Goal: Navigation & Orientation: Find specific page/section

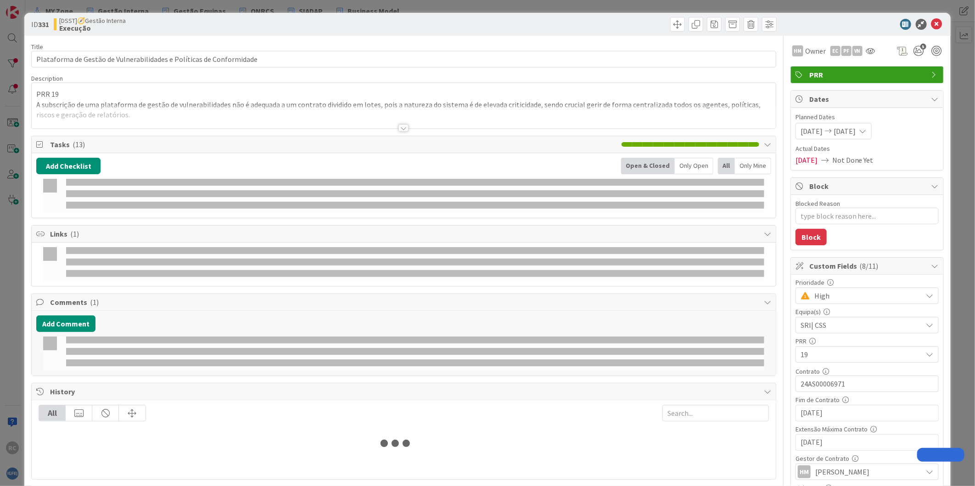
type input "vulnera"
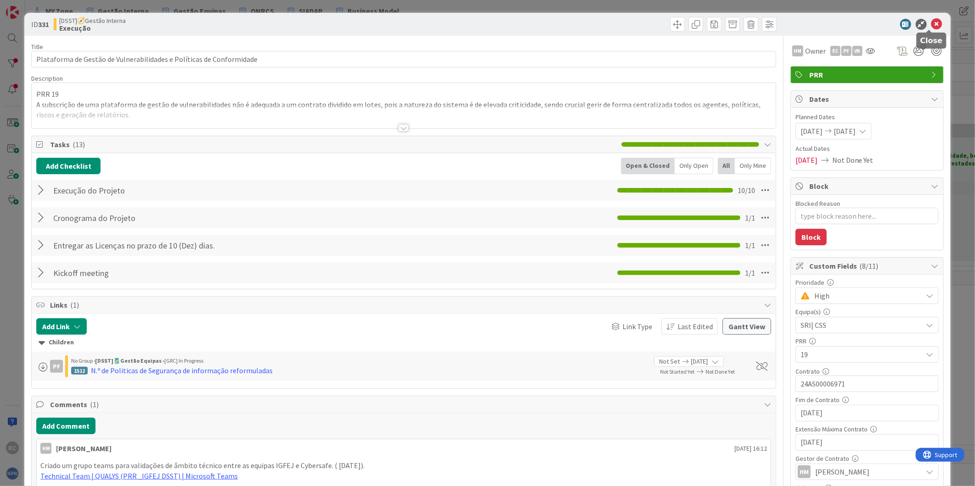
type textarea "x"
click at [931, 22] on icon at bounding box center [936, 24] width 11 height 11
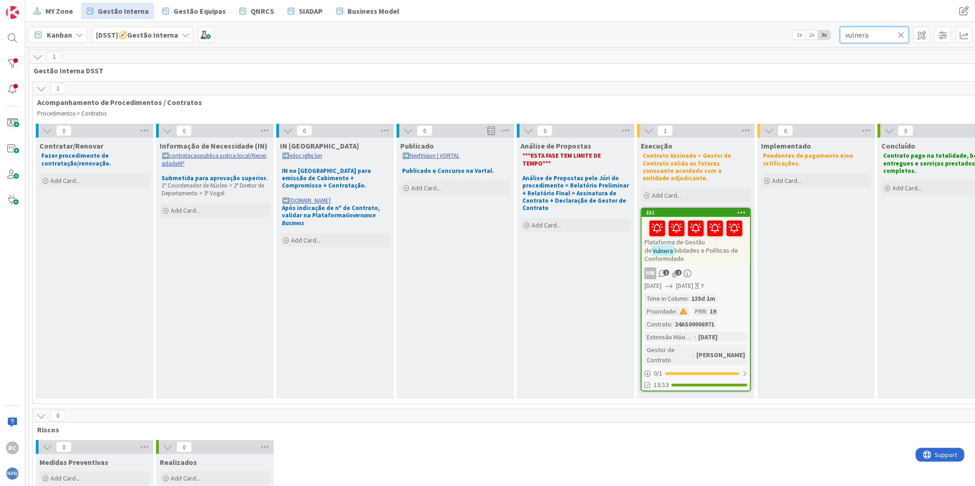
click at [852, 36] on input "vulnera" at bounding box center [874, 35] width 69 height 17
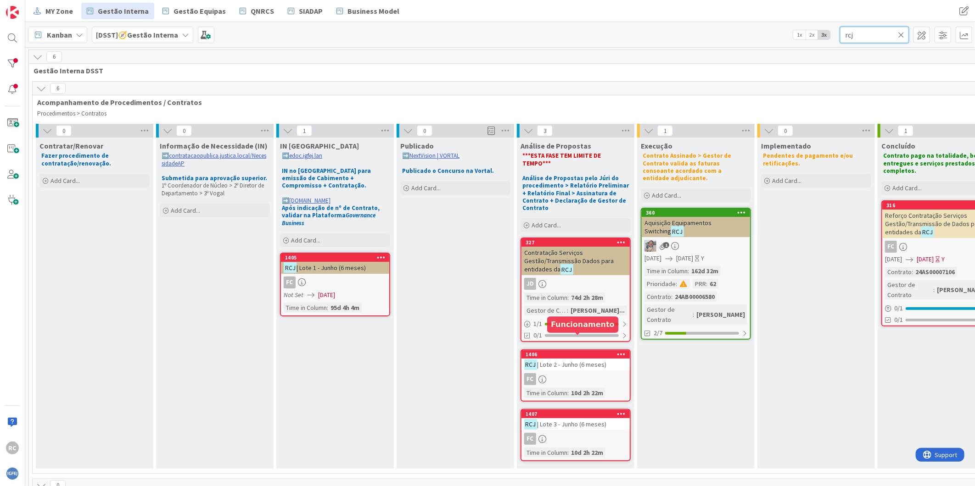
type input "rcj"
click at [562, 373] on div "FC" at bounding box center [575, 379] width 108 height 12
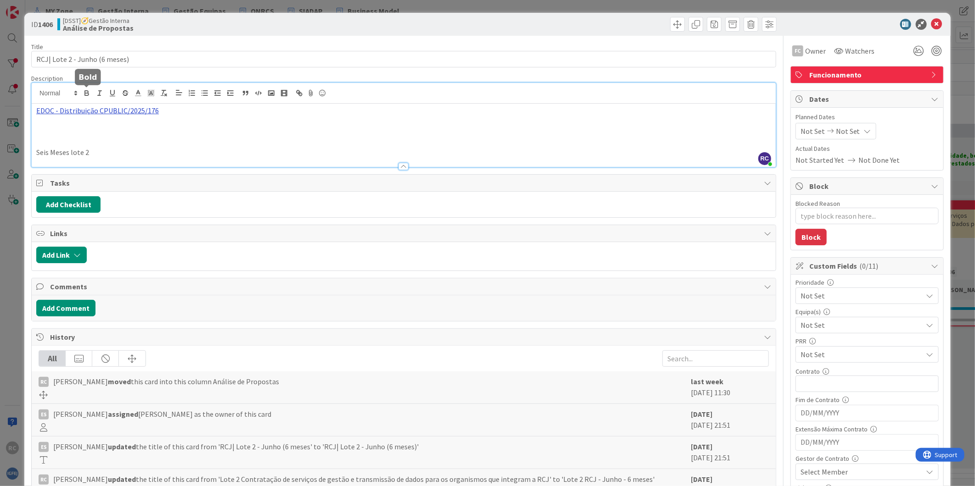
click at [92, 91] on div "RC [PERSON_NAME] just joined EDOC - Distribuição CPUBLIC/2025/176 Seis Meses lo…" at bounding box center [404, 125] width 744 height 84
click at [75, 125] on link "[URL][DATE]" at bounding box center [58, 129] width 34 height 12
click at [931, 22] on icon at bounding box center [936, 24] width 11 height 11
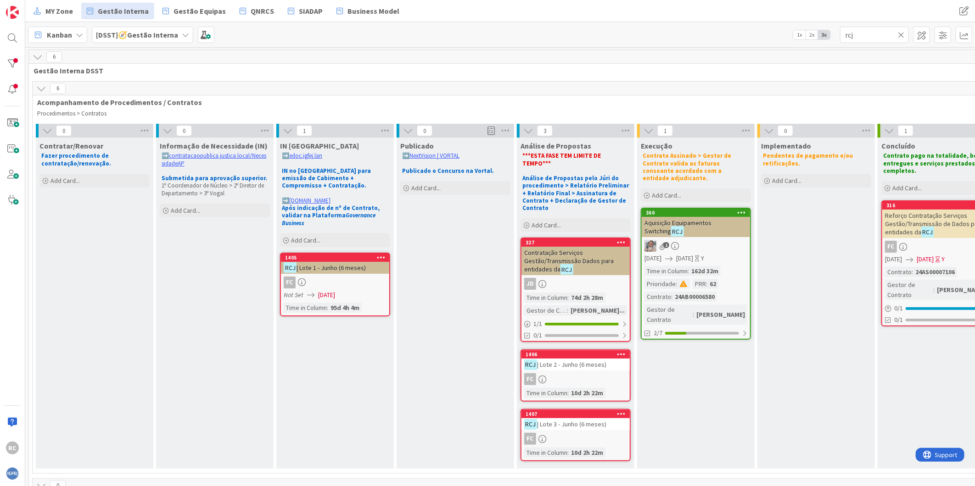
click at [567, 361] on span "| Lote 2 - Junho (6 meses)" at bounding box center [571, 365] width 69 height 8
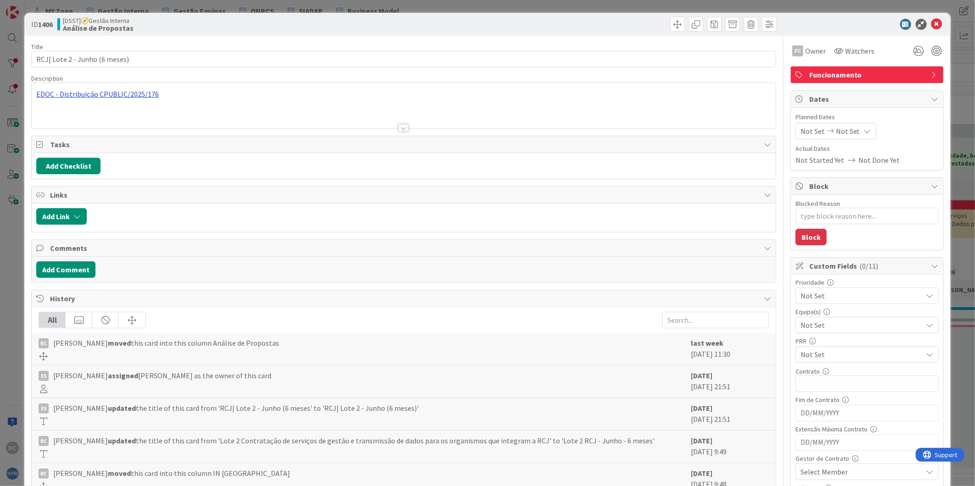
click at [126, 95] on div "EDOC - Distribuição CPUBLIC/2025/176 Seis Meses lote 2" at bounding box center [404, 105] width 744 height 45
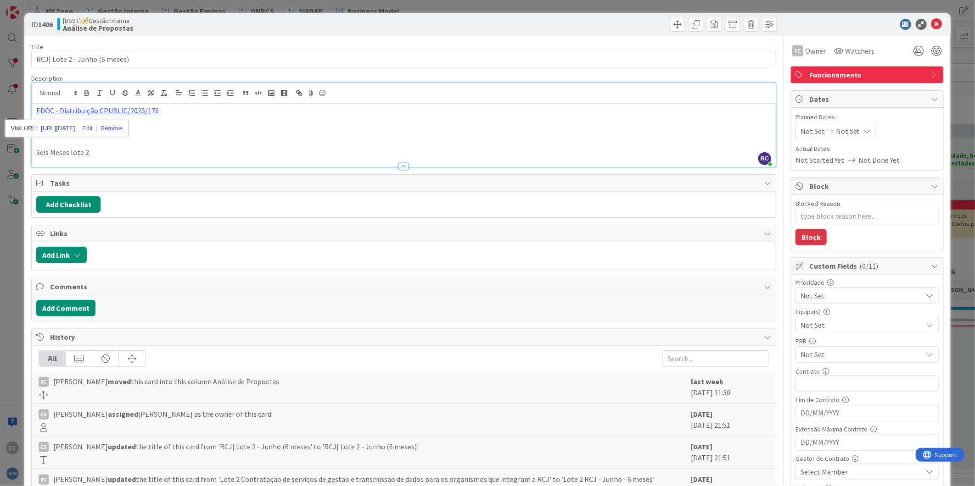
click at [63, 129] on link "[URL][DATE]" at bounding box center [58, 129] width 34 height 12
click at [931, 23] on icon at bounding box center [936, 24] width 11 height 11
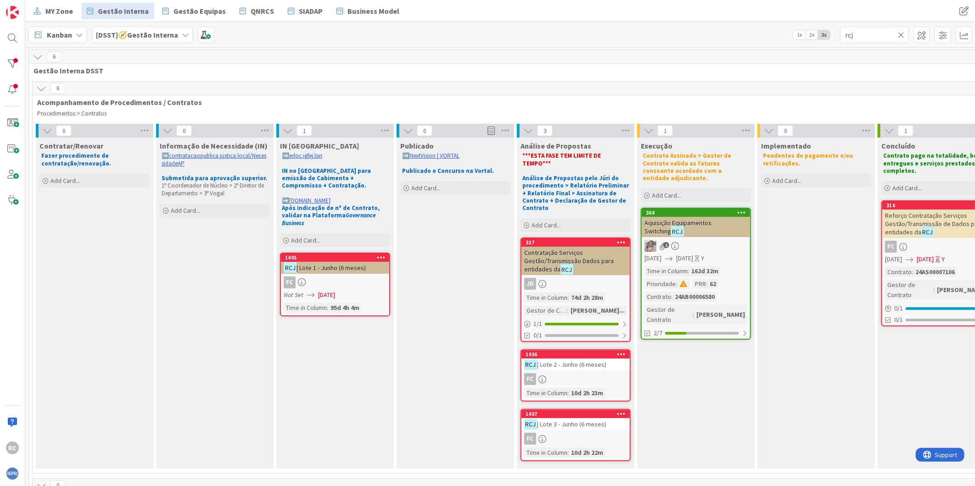
click at [567, 420] on span "| Lote 3 - Junho (6 meses)" at bounding box center [571, 424] width 69 height 8
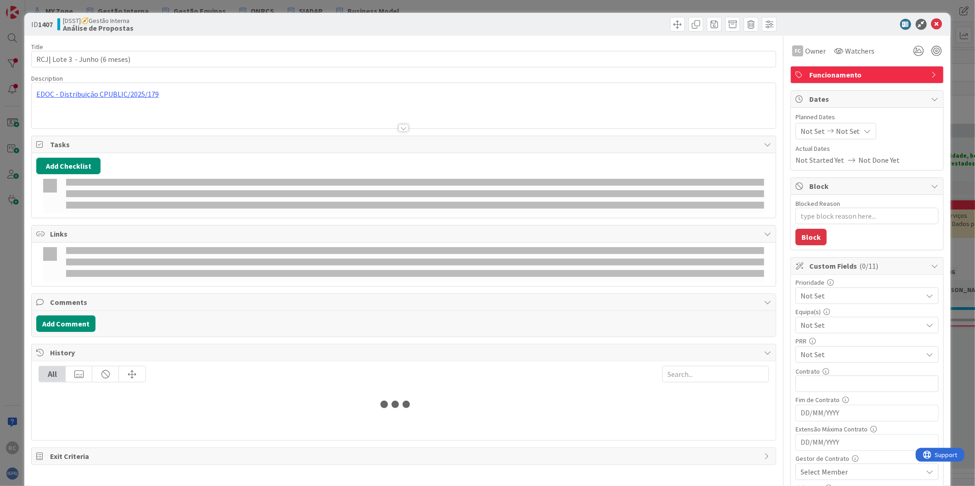
type textarea "x"
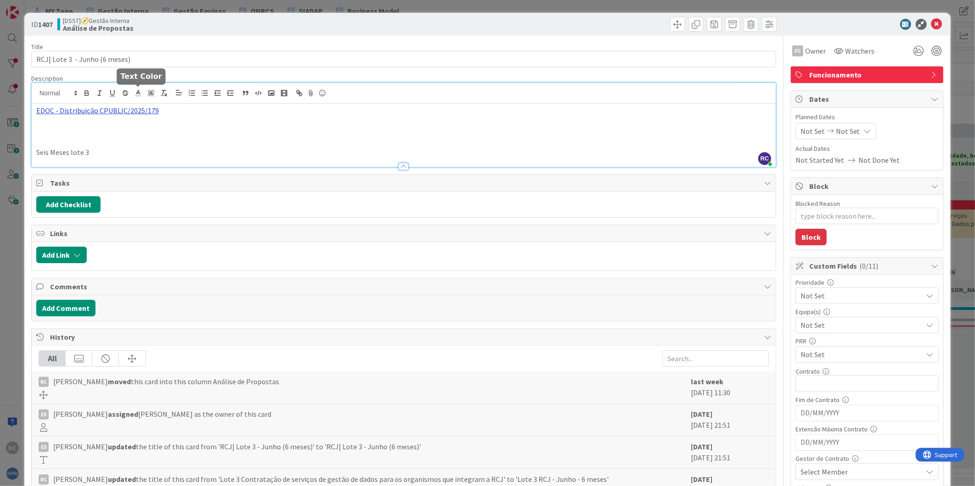
click at [132, 95] on div "RC [PERSON_NAME] just joined EDOC - Distribuição CPUBLIC/2025/179 Seis Meses lo…" at bounding box center [404, 125] width 744 height 84
click at [56, 128] on link "[URL]" at bounding box center [48, 129] width 15 height 12
click at [931, 21] on icon at bounding box center [936, 24] width 11 height 11
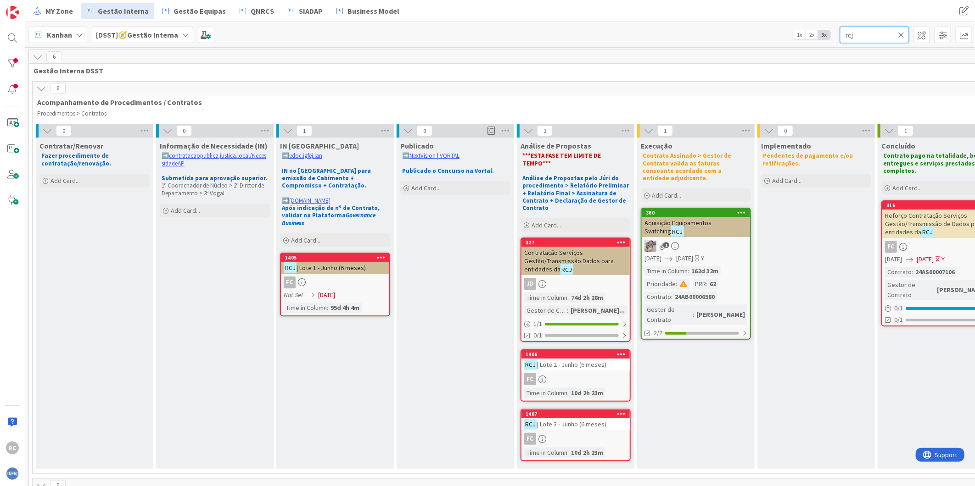
click at [850, 33] on input "rcj" at bounding box center [874, 35] width 69 height 17
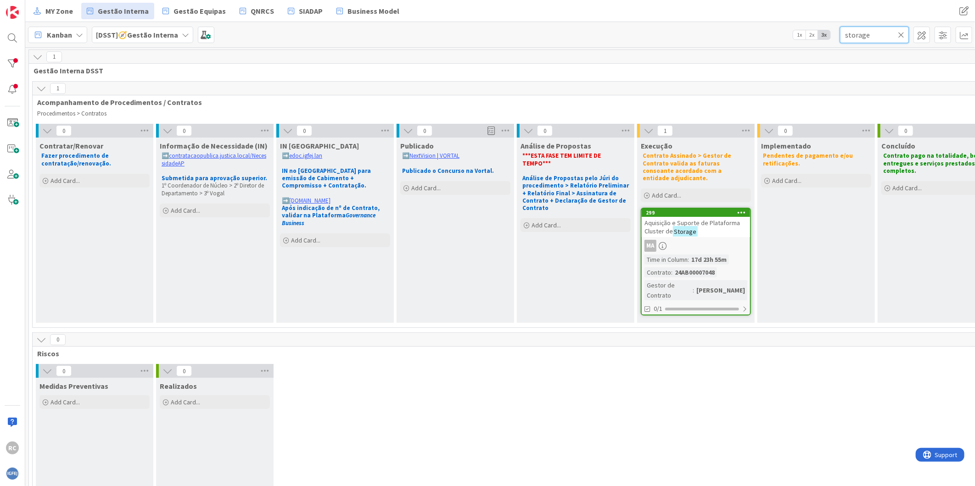
type input "storage"
click at [710, 219] on div "Aquisição e Suporte de Plataforma Cluster de Storage" at bounding box center [695, 227] width 108 height 20
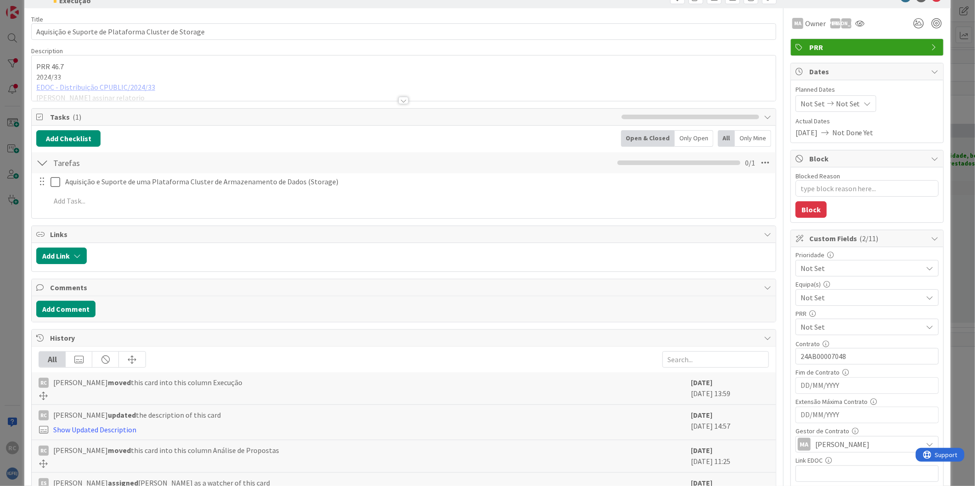
scroll to position [51, 0]
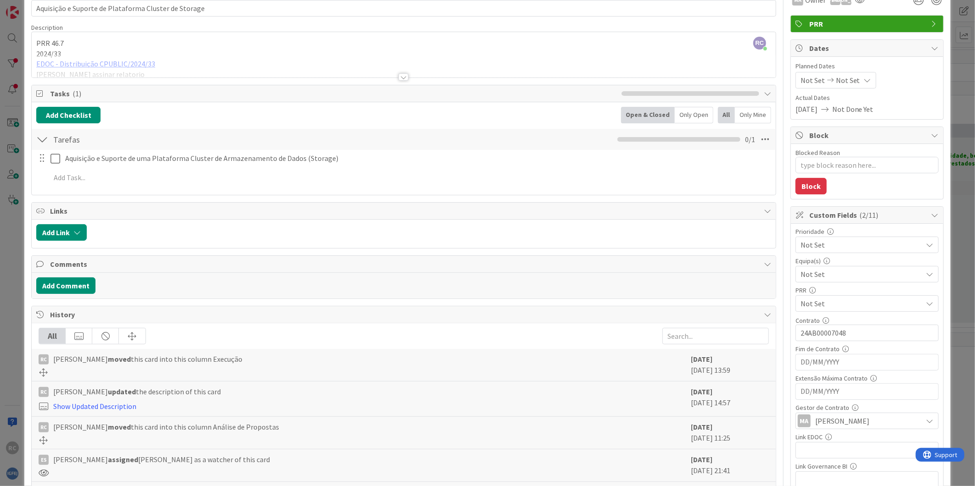
click at [106, 63] on div at bounding box center [404, 65] width 744 height 23
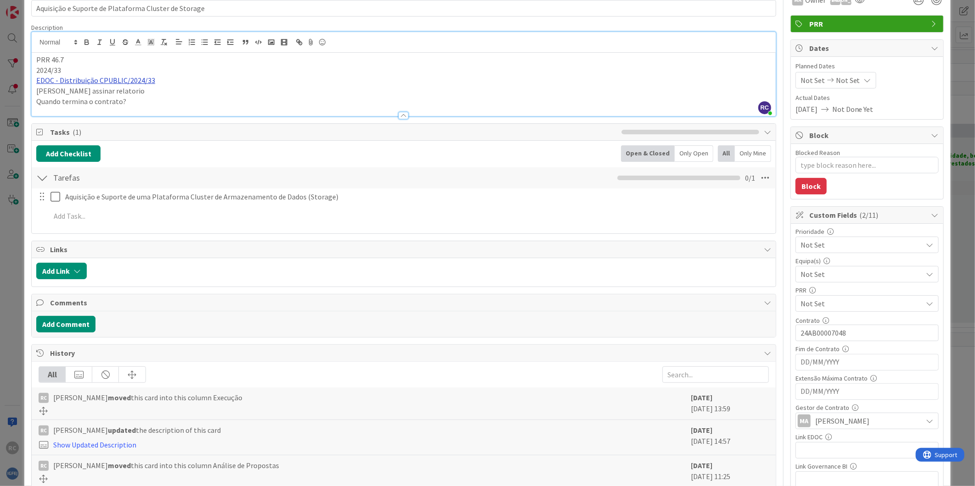
click at [101, 81] on link "EDOC - Distribuição CPUBLIC/2024/33" at bounding box center [95, 80] width 119 height 9
click at [54, 98] on link "[URL]" at bounding box center [46, 99] width 15 height 12
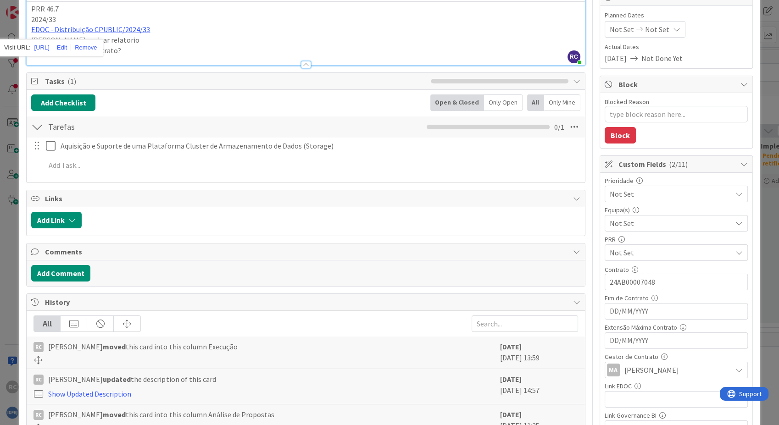
scroll to position [153, 0]
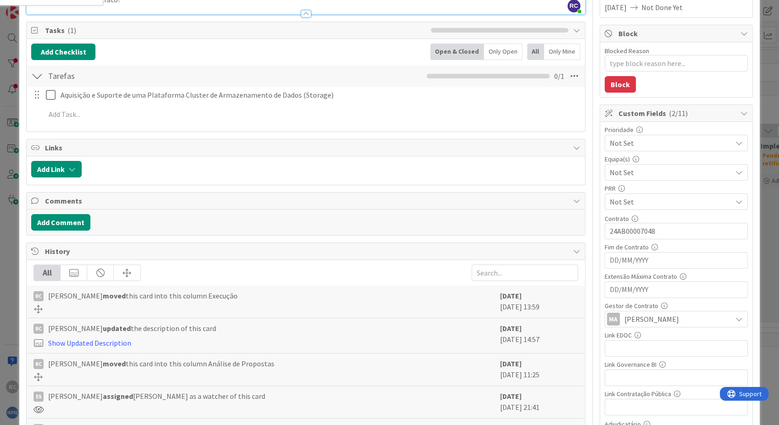
click at [659, 317] on div "MA [PERSON_NAME]" at bounding box center [669, 319] width 125 height 13
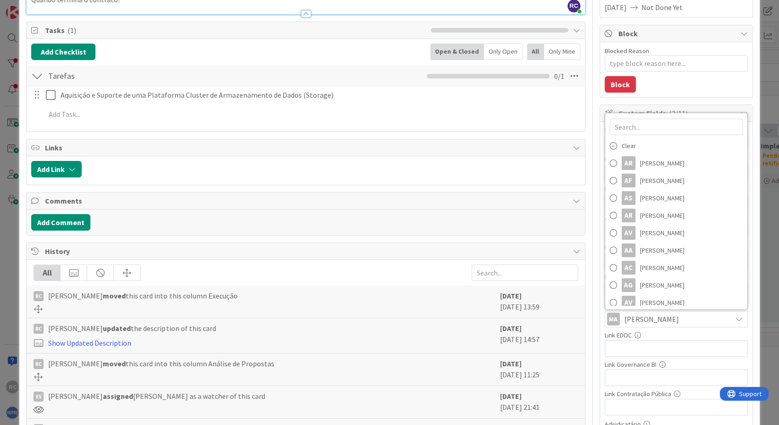
click at [610, 145] on icon at bounding box center [613, 146] width 7 height 14
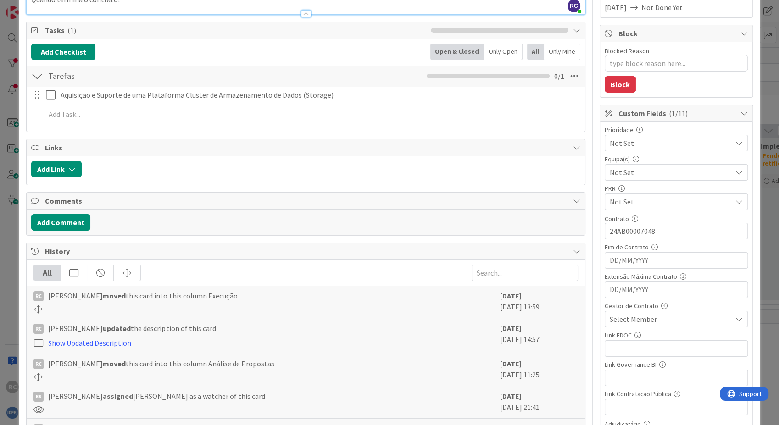
type textarea "x"
click at [623, 314] on span "Select Member" at bounding box center [633, 319] width 47 height 11
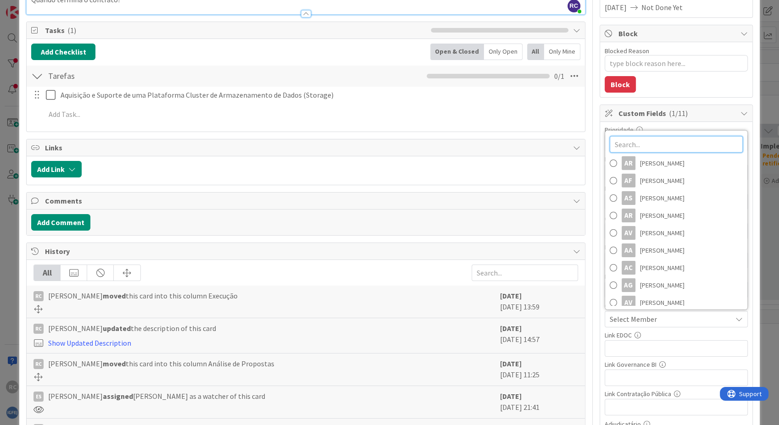
click at [649, 148] on input "text" at bounding box center [676, 144] width 133 height 17
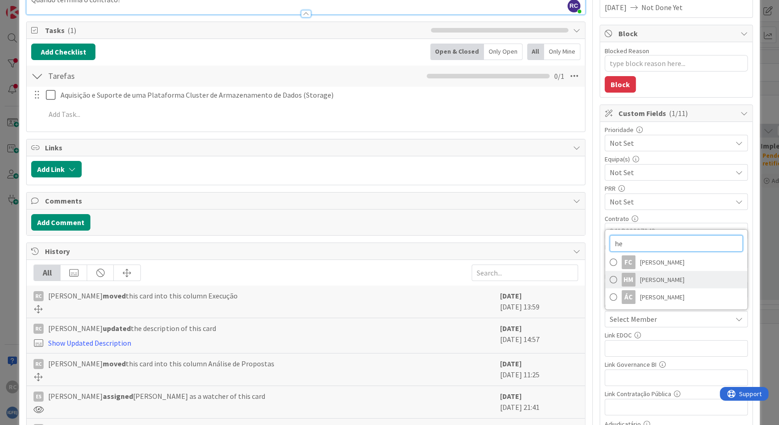
type input "he"
click at [628, 279] on link "HM [PERSON_NAME]" at bounding box center [676, 279] width 142 height 17
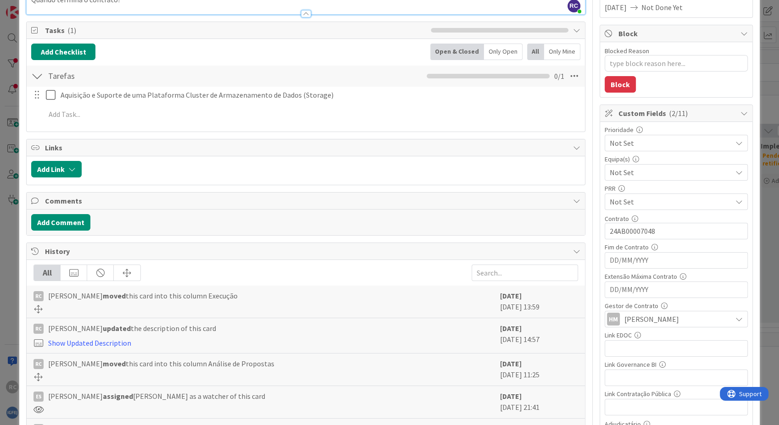
type textarea "x"
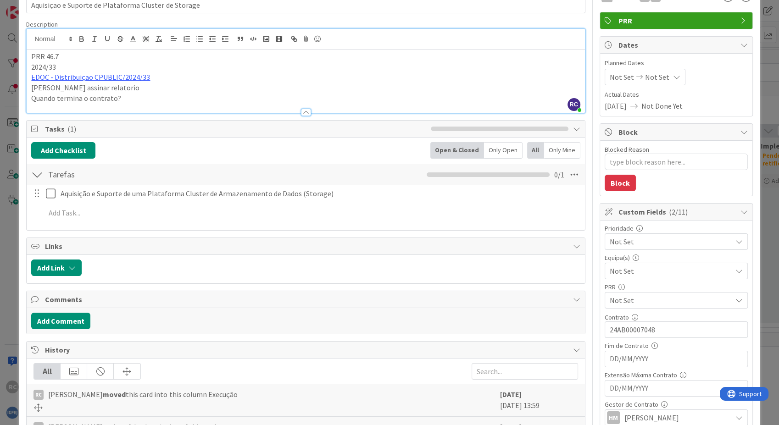
scroll to position [0, 0]
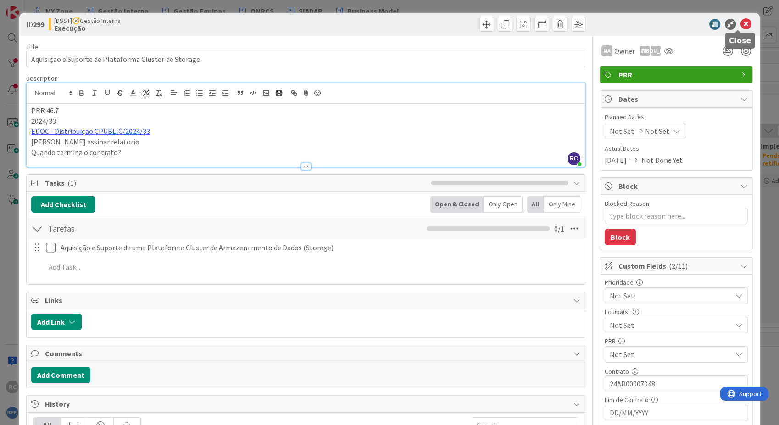
click at [741, 22] on icon at bounding box center [746, 24] width 11 height 11
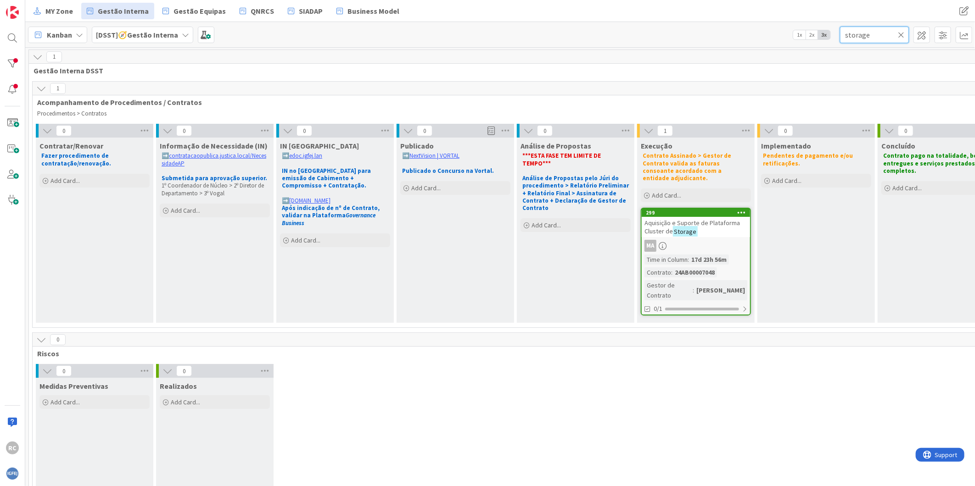
click at [874, 34] on input "storage" at bounding box center [874, 35] width 69 height 17
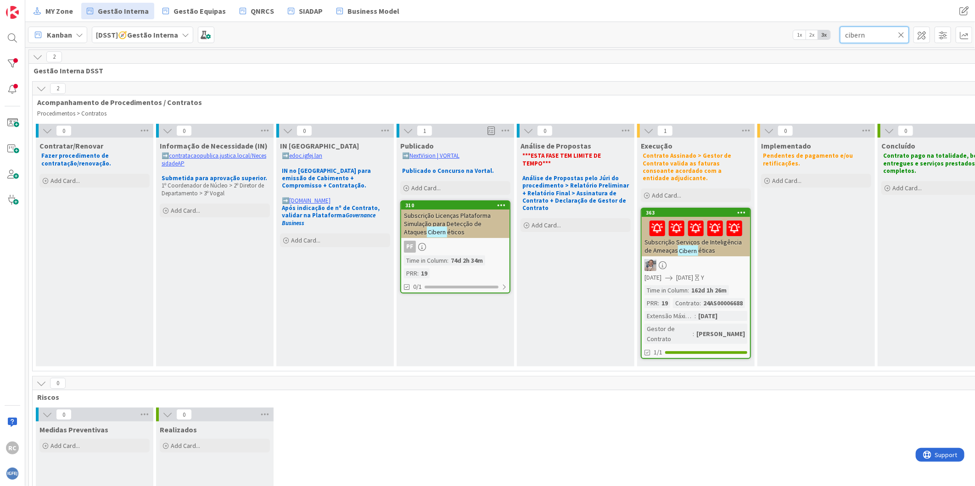
type input "cibern"
click at [471, 227] on div "Subscrição Licenças Plataforma Simulação para Detecção de Ataques Cibern éticos" at bounding box center [455, 224] width 108 height 28
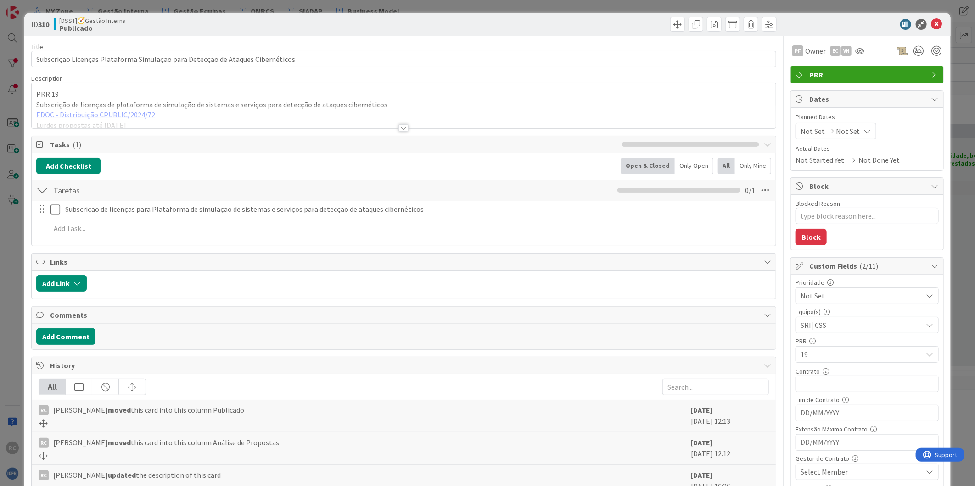
click at [178, 110] on div at bounding box center [404, 116] width 744 height 23
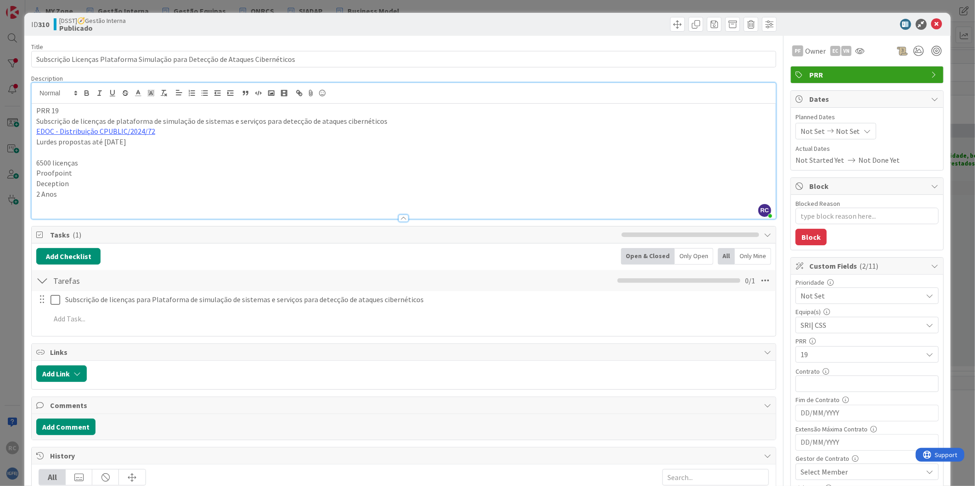
drag, startPoint x: 130, startPoint y: 142, endPoint x: 27, endPoint y: 138, distance: 103.8
click at [27, 138] on div "ID 310 [DSST]🧭Gestão Interna Publicado Title 78 / 128 Subscrição Licenças Plata…" at bounding box center [487, 399] width 926 height 773
type textarea "x"
click at [97, 132] on link "EDOC - Distribuição CPUBLIC/2024/72" at bounding box center [95, 131] width 119 height 9
click at [54, 149] on link "[URL]" at bounding box center [46, 150] width 15 height 12
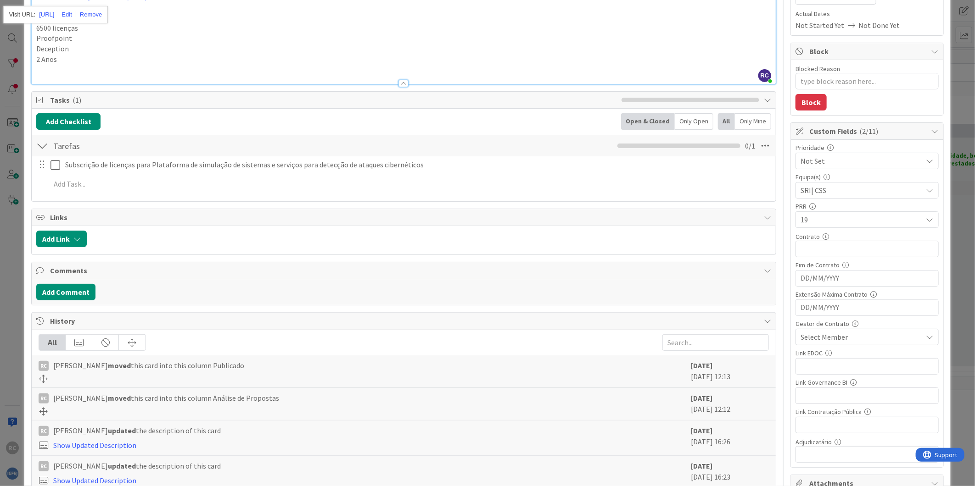
scroll to position [153, 0]
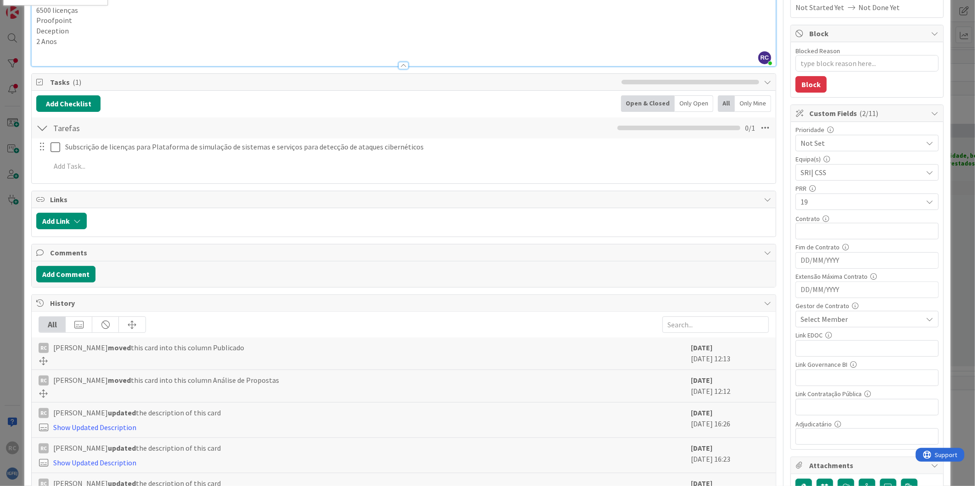
click at [842, 317] on div "Select Member" at bounding box center [861, 319] width 122 height 11
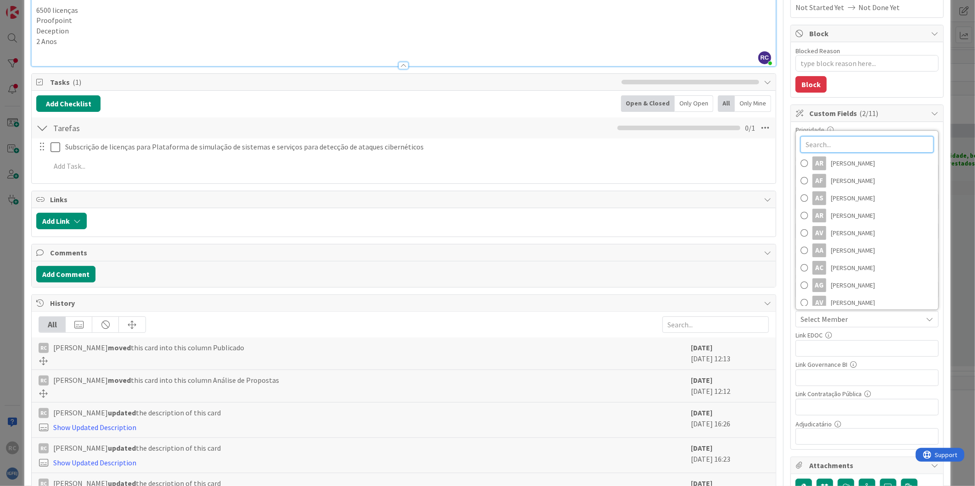
click at [830, 147] on input "text" at bounding box center [866, 144] width 133 height 17
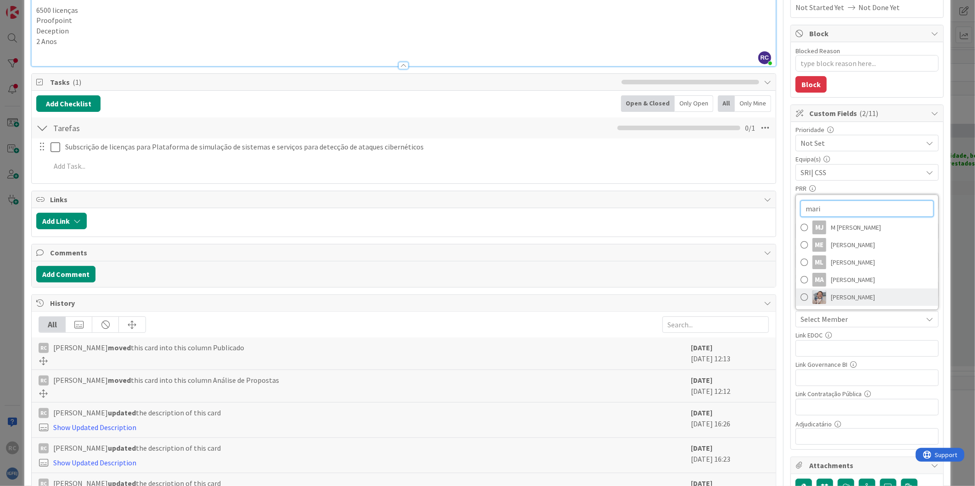
type input "mari"
click at [856, 296] on span "[PERSON_NAME]" at bounding box center [852, 297] width 45 height 14
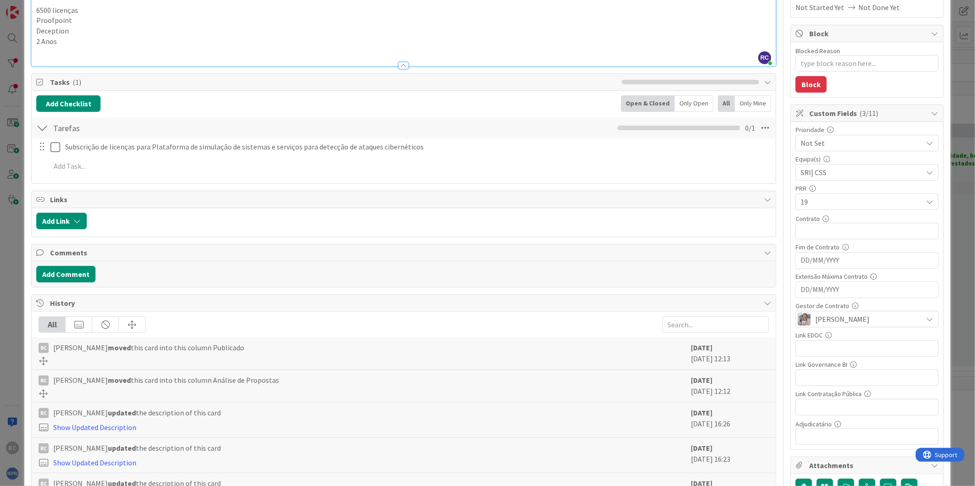
type textarea "x"
click at [806, 233] on input "text" at bounding box center [866, 231] width 143 height 17
paste input "25AS00007206"
type input "25AS00007206"
type textarea "x"
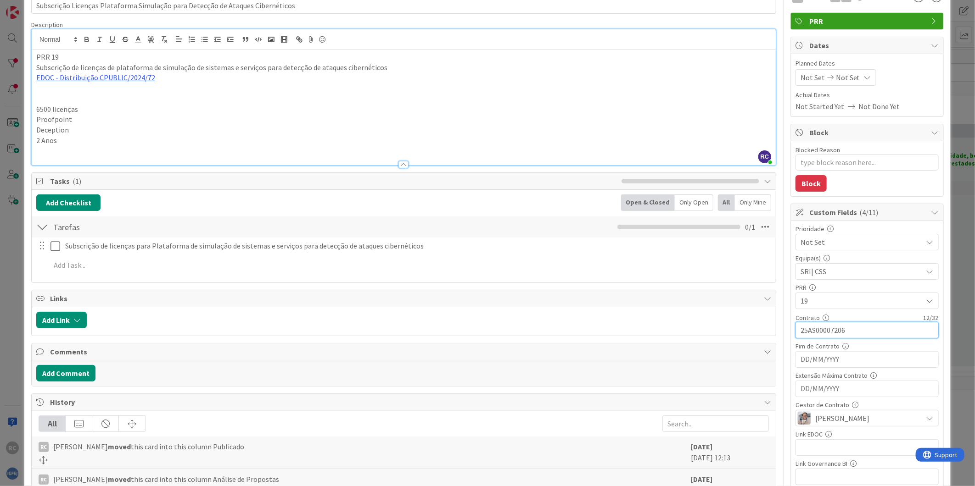
scroll to position [0, 0]
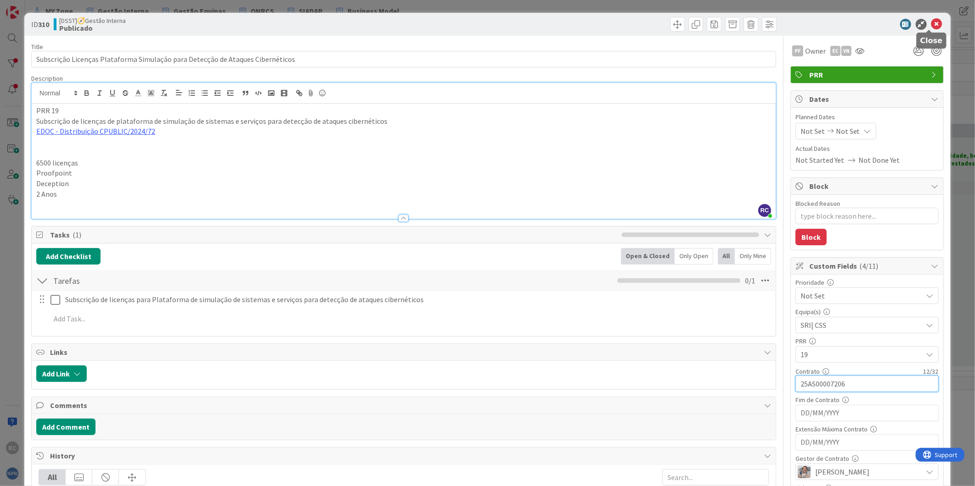
type input "25AS00007206"
click at [932, 23] on icon at bounding box center [936, 24] width 11 height 11
